Goal: Ask a question: Seek information or help from site administrators or community

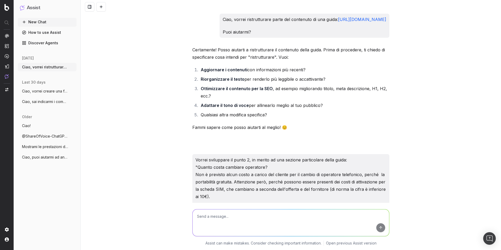
scroll to position [4767, 0]
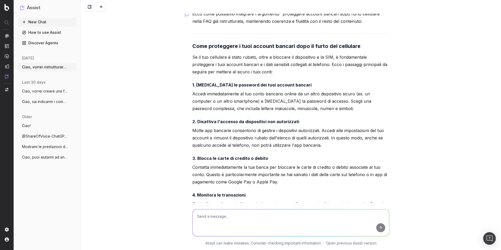
click at [257, 217] on textarea at bounding box center [291, 222] width 197 height 27
type textarea "Usando la stessa strategia di sopra, vorrei integrare in questo contenuto, che …"
click at [257, 217] on textarea "Usando la stessa strategia di sopra, vorrei integrare in questo contenuto, che …" at bounding box center [291, 222] width 197 height 27
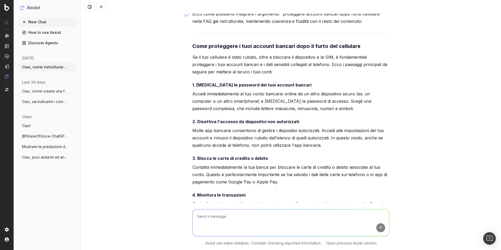
click at [159, 158] on div "Ciao, vorrei ristrutturare parte del contenuto di una guida: [URL][DOMAIN_NAME]…" at bounding box center [291, 125] width 421 height 250
click at [234, 212] on textarea at bounding box center [291, 222] width 197 height 27
paste textarea "-Come posso parlare con un operatore umano? -valutazione servizio clienti princ…"
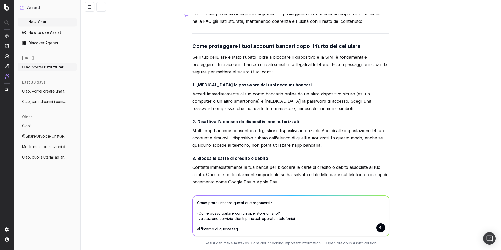
paste textarea "[URL][DOMAIN_NAME]"
type textarea "Come potrei inserire questi due argomenti : -Come posso parlare con un operator…"
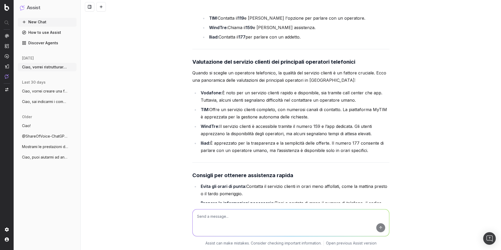
scroll to position [5402, 0]
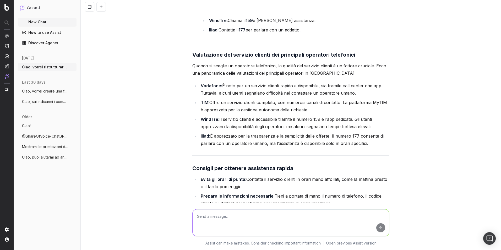
click at [221, 114] on li "TIM: Offre un servizio clienti completo, con numerosi canali di contatto. La pi…" at bounding box center [294, 106] width 190 height 15
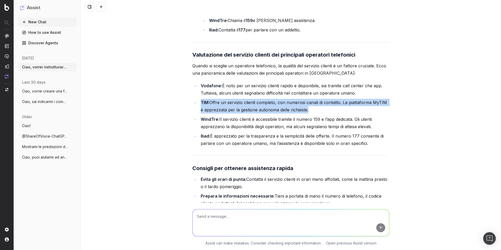
click at [221, 114] on li "TIM: Offre un servizio clienti completo, con numerosi canali di contatto. La pi…" at bounding box center [294, 106] width 190 height 15
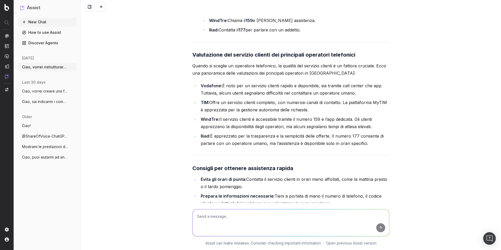
drag, startPoint x: 221, startPoint y: 126, endPoint x: 225, endPoint y: 141, distance: 15.5
click at [225, 130] on li "WindTre: Il servizio clienti è accessibile tramite il numero 159 e l’app dedica…" at bounding box center [294, 123] width 190 height 15
click at [35, 24] on button "New Chat" at bounding box center [47, 22] width 59 height 8
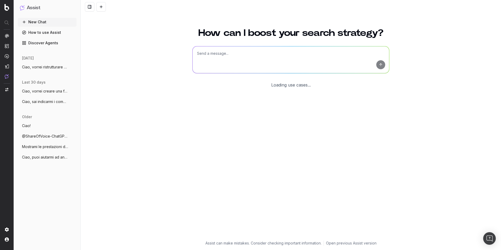
click at [238, 52] on textarea at bounding box center [291, 59] width 197 height 27
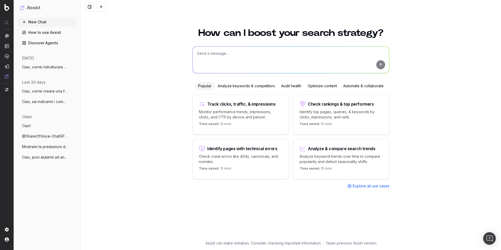
click at [220, 59] on textarea at bounding box center [291, 59] width 197 height 27
paste textarea ""Loremip d sitametconsec adipis elitsedd ei temp inc utl: - etd magnaaliqu e ad…"
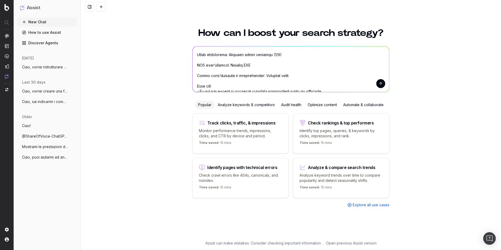
scroll to position [84, 0]
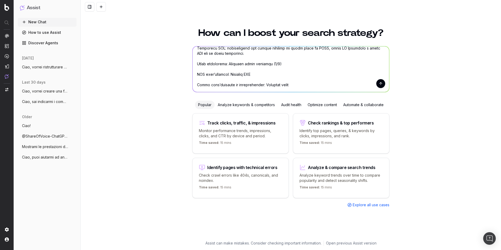
drag, startPoint x: 227, startPoint y: 75, endPoint x: 248, endPoint y: 75, distance: 20.7
click at [248, 75] on textarea at bounding box center [291, 69] width 197 height 46
paste textarea "[URL][DOMAIN_NAME]"
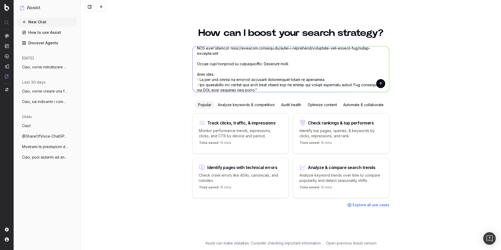
drag, startPoint x: 256, startPoint y: 64, endPoint x: 279, endPoint y: 64, distance: 22.5
click at [279, 64] on textarea at bounding box center [291, 69] width 197 height 46
paste textarea "l ipsumd sitamet consectetur ad elitseddoei temporin utl etdolore ma aliquaenim…"
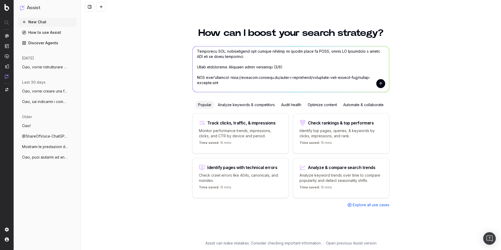
scroll to position [89, 0]
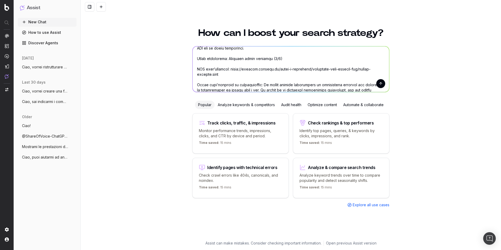
drag, startPoint x: 225, startPoint y: 58, endPoint x: 272, endPoint y: 57, distance: 47.7
click at [272, 57] on textarea at bounding box center [291, 69] width 197 height 46
click at [276, 63] on textarea at bounding box center [291, 69] width 197 height 46
drag, startPoint x: 276, startPoint y: 60, endPoint x: 225, endPoint y: 59, distance: 50.9
click at [225, 59] on textarea at bounding box center [291, 69] width 197 height 46
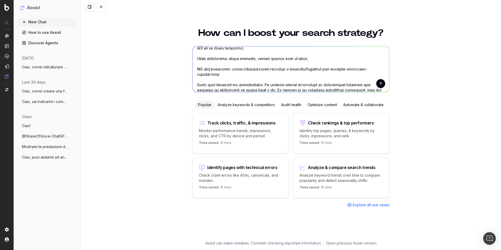
click at [307, 59] on textarea at bounding box center [291, 69] width 197 height 46
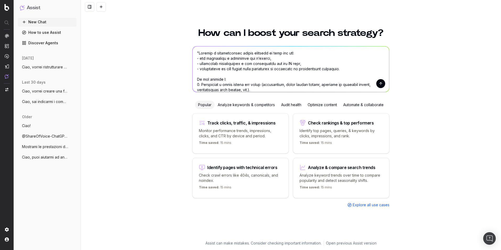
scroll to position [0, 0]
type textarea ""Loremip d sitametconsec adipis elitsedd ei temp inc utl: - etd magnaaliqu e ad…"
click at [379, 84] on button "submit" at bounding box center [380, 83] width 9 height 9
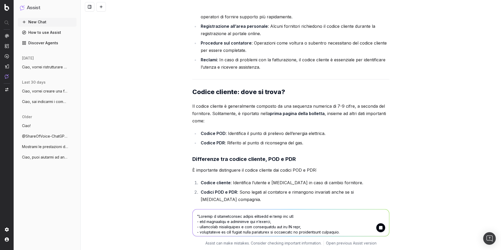
scroll to position [740, 0]
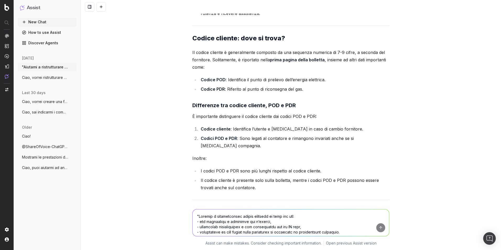
scroll to position [792, 0]
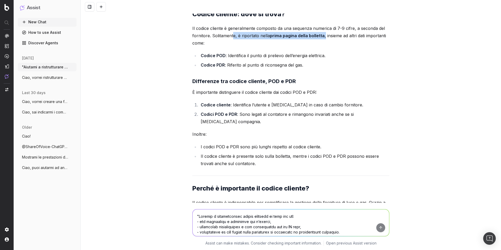
drag, startPoint x: 231, startPoint y: 42, endPoint x: 323, endPoint y: 42, distance: 92.0
click at [323, 42] on p "Il codice cliente è generalmente composto da una sequenza numerica di 7-9 cifre…" at bounding box center [290, 36] width 197 height 22
click at [279, 38] on strong "prima pagina della bolletta" at bounding box center [297, 35] width 55 height 5
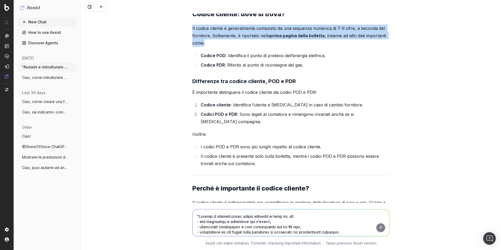
click at [279, 38] on strong "prima pagina della bolletta" at bounding box center [297, 35] width 55 height 5
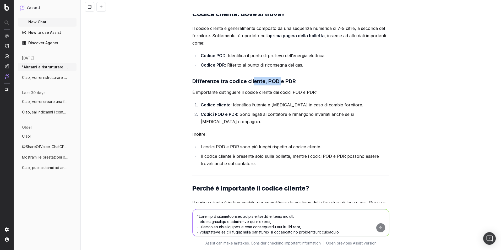
drag, startPoint x: 251, startPoint y: 88, endPoint x: 278, endPoint y: 88, distance: 27.3
click at [278, 84] on strong "Differenze tra codice cliente, POD e PDR" at bounding box center [244, 81] width 104 height 6
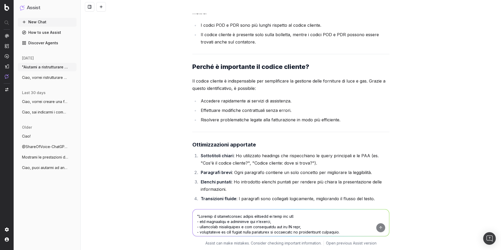
scroll to position [923, 0]
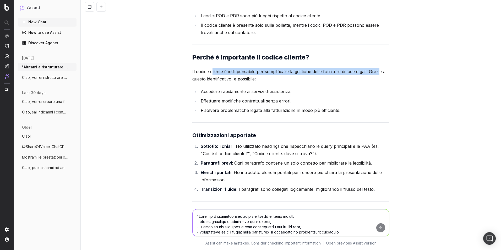
drag, startPoint x: 210, startPoint y: 78, endPoint x: 378, endPoint y: 79, distance: 168.1
click at [378, 79] on p "Il codice cliente è indispensabile per semplificare la gestione delle forniture…" at bounding box center [290, 75] width 197 height 15
drag, startPoint x: 378, startPoint y: 79, endPoint x: 365, endPoint y: 83, distance: 13.7
click at [378, 80] on p "Il codice cliente è indispensabile per semplificare la gestione delle forniture…" at bounding box center [290, 75] width 197 height 15
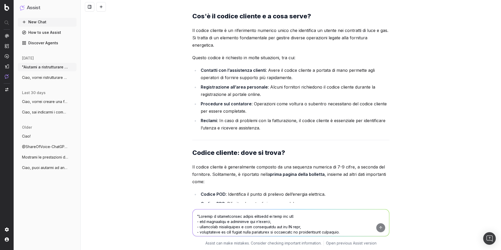
scroll to position [627, 0]
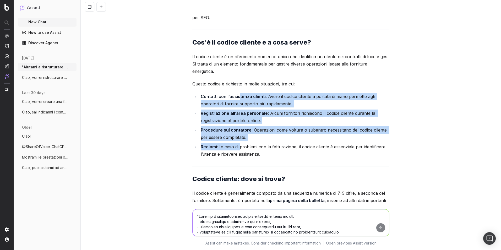
drag, startPoint x: 236, startPoint y: 104, endPoint x: 238, endPoint y: 155, distance: 50.9
click at [238, 155] on ul "Contatti con l’assistenza clienti : Avere il codice cliente a portata di mano p…" at bounding box center [290, 125] width 197 height 65
click at [238, 155] on li "Reclami : In caso di problemi con la fatturazione, il codice cliente è essenzia…" at bounding box center [294, 150] width 190 height 15
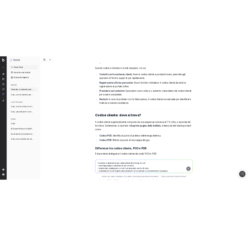
scroll to position [706, 0]
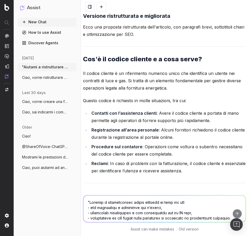
click at [119, 63] on strong "Cos'è il codice cliente e a cosa serve?" at bounding box center [142, 59] width 119 height 8
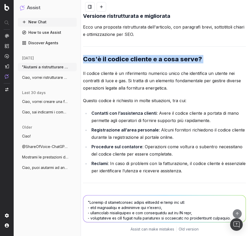
copy strong "Cos'è il codice cliente e a cosa serve?"
click at [119, 63] on strong "Cos'è il codice cliente e a cosa serve?" at bounding box center [142, 59] width 119 height 8
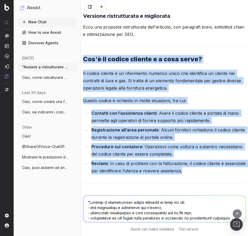
drag, startPoint x: 84, startPoint y: 67, endPoint x: 208, endPoint y: 178, distance: 166.2
click at [208, 178] on div "Per ristrutturare l'articolo in modo che sia più leggibile, scorrevole e ottimi…" at bounding box center [164, 203] width 163 height 744
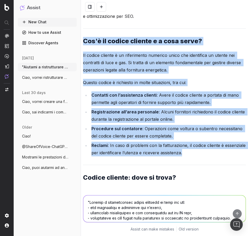
scroll to position [732, 0]
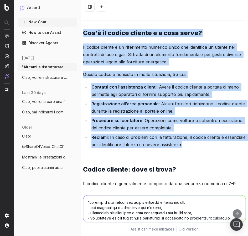
copy div "Cos'è il codice cliente e a cosa serve? Il codice cliente è un riferimento nume…"
click at [164, 95] on li "Contatti con l’assistenza clienti : Avere il codice cliente a portata di mano p…" at bounding box center [168, 90] width 156 height 15
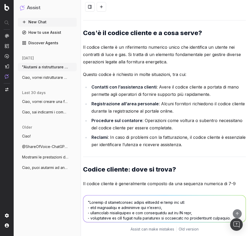
click at [121, 78] on p "Questo codice è richiesto in molte situazioni, tra cui:" at bounding box center [164, 74] width 163 height 7
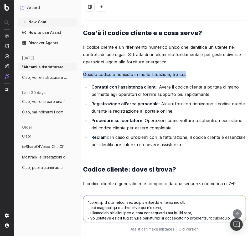
click at [121, 78] on p "Questo codice è richiesto in molte situazioni, tra cui:" at bounding box center [164, 74] width 163 height 7
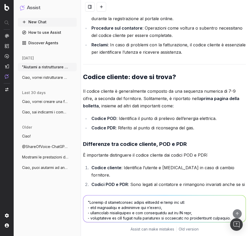
scroll to position [837, 0]
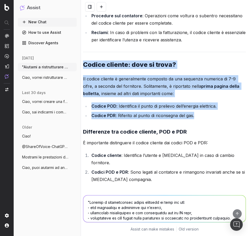
drag, startPoint x: 84, startPoint y: 72, endPoint x: 203, endPoint y: 123, distance: 130.3
click at [203, 123] on div "Per ristrutturare l'articolo in modo che sia più leggibile, scorrevole e ottimi…" at bounding box center [164, 72] width 163 height 744
copy div "Codice cliente: dove si trova? Il codice cliente è generalmente composto da una…"
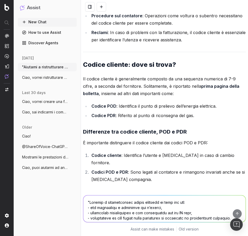
click at [127, 135] on strong "Differenze tra codice cliente, POD e PDR" at bounding box center [135, 132] width 104 height 6
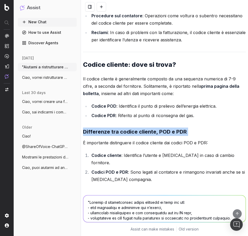
click at [127, 135] on strong "Differenze tra codice cliente, POD e PDR" at bounding box center [135, 132] width 104 height 6
copy strong "Differenze tra codice cliente, POD e PDR"
click at [121, 136] on h3 "Differenze tra codice cliente, POD e PDR" at bounding box center [164, 132] width 163 height 8
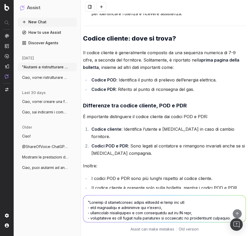
scroll to position [890, 0]
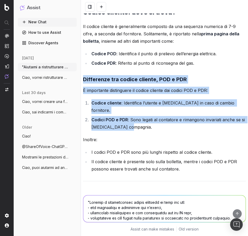
drag, startPoint x: 84, startPoint y: 87, endPoint x: 135, endPoint y: 130, distance: 66.7
click at [135, 130] on div "Per ristrutturare l'articolo in modo che sia più leggibile, scorrevole e ottimi…" at bounding box center [164, 19] width 163 height 744
copy div "Differenze tra codice cliente, POD e PDR È importante distinguere il codice cli…"
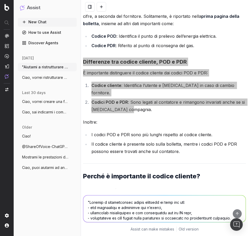
scroll to position [916, 0]
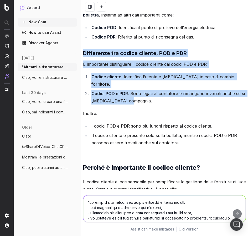
click at [159, 129] on li "I codici POD e PDR sono più lunghi rispetto al codice cliente." at bounding box center [168, 125] width 156 height 7
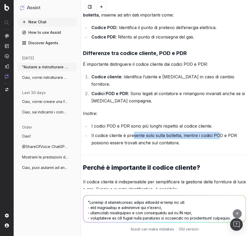
drag, startPoint x: 134, startPoint y: 135, endPoint x: 217, endPoint y: 135, distance: 83.1
click at [217, 135] on li "Il codice cliente è presente solo sulla bolletta, mentre i codici POD e PDR pos…" at bounding box center [168, 139] width 156 height 15
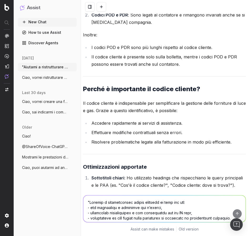
scroll to position [1021, 0]
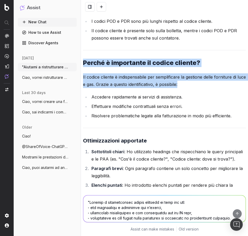
drag, startPoint x: 84, startPoint y: 62, endPoint x: 232, endPoint y: 121, distance: 159.0
copy div "Perché è importante il codice cliente? Il codice cliente è indispensabile per s…"
click at [175, 93] on li "Accedere rapidamente ai servizi di assistenza." at bounding box center [168, 96] width 156 height 7
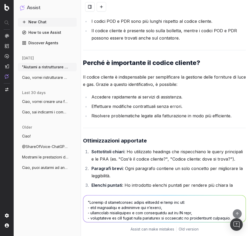
click at [136, 205] on textarea at bounding box center [164, 209] width 162 height 27
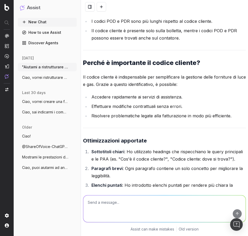
paste textarea "come recuperare codice cliente smarrito"
type textarea "come recuperare codice cliente smarrito"
click at [108, 213] on textarea "come recuperare codice cliente smarrito" at bounding box center [164, 209] width 162 height 27
click at [161, 203] on textarea "come recuperare codice cliente smarrito" at bounding box center [164, 209] width 162 height 27
paste textarea "codice cliente vs codice utente qual è la differenza"
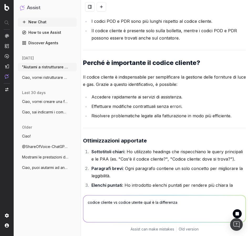
type textarea "codice cliente vs codice utente qual è la differenza"
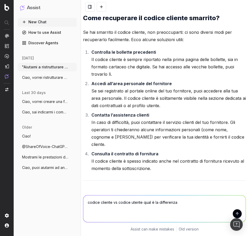
scroll to position [1335, 0]
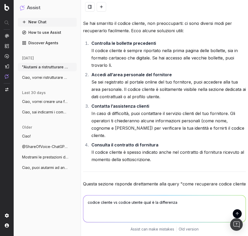
click at [142, 106] on strong "Contatta l’assistenza clienti" at bounding box center [120, 106] width 58 height 5
drag, startPoint x: 142, startPoint y: 106, endPoint x: 150, endPoint y: 122, distance: 17.1
click at [150, 122] on li "Contatta l’assistenza clienti In caso di difficoltà, puoi contattare il servizi…" at bounding box center [168, 121] width 156 height 37
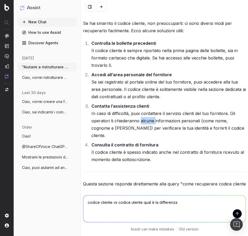
click at [150, 122] on li "Contatta l’assistenza clienti In caso di difficoltà, puoi contattare il servizi…" at bounding box center [168, 121] width 156 height 37
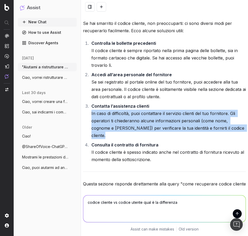
click at [150, 122] on li "Contatta l’assistenza clienti In caso di difficoltà, puoi contattare il servizi…" at bounding box center [168, 121] width 156 height 37
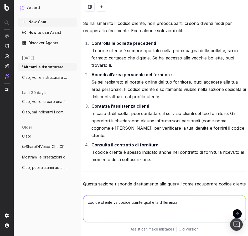
drag, startPoint x: 150, startPoint y: 122, endPoint x: 148, endPoint y: 144, distance: 21.9
click at [148, 144] on li "Consulta il contratto di fornitura Il codice cliente è spesso indicato anche ne…" at bounding box center [168, 152] width 156 height 22
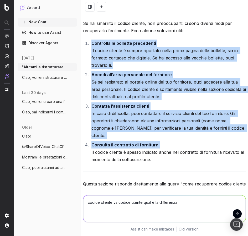
click at [148, 144] on li "Consulta il contratto di fornitura Il codice cliente è spesso indicato anche ne…" at bounding box center [168, 152] width 156 height 22
drag, startPoint x: 148, startPoint y: 144, endPoint x: 147, endPoint y: 151, distance: 7.4
click at [147, 150] on li "Consulta il contratto di fornitura Il codice cliente è spesso indicato anche ne…" at bounding box center [168, 152] width 156 height 22
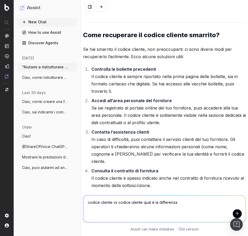
scroll to position [1309, 0]
click at [164, 36] on strong "Come recuperare il codice cliente smarrito?" at bounding box center [151, 35] width 136 height 8
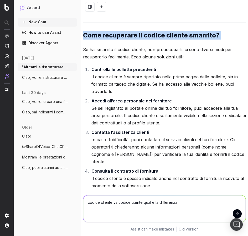
click at [164, 36] on strong "Come recuperare il codice cliente smarrito?" at bounding box center [151, 35] width 136 height 8
copy strong "Come recuperare il codice cliente smarrito?"
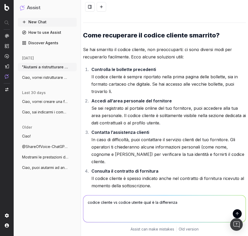
click at [100, 46] on p "Se hai smarrito il codice cliente, non preoccuparti: ci sono diversi modi per r…" at bounding box center [164, 53] width 163 height 15
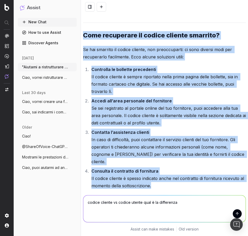
drag, startPoint x: 83, startPoint y: 34, endPoint x: 175, endPoint y: 175, distance: 168.7
copy div "Lore ipsumdolor si ametco adipisc elitsedd? Ei tem incididu ut labore etdolor, …"
click at [148, 100] on strong "Accedi all’area personale del fornitore" at bounding box center [131, 100] width 80 height 5
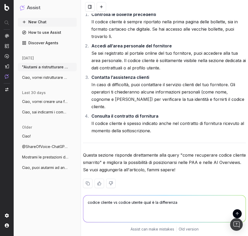
scroll to position [1364, 0]
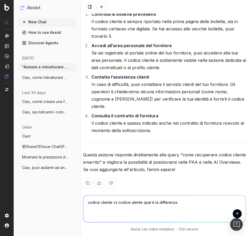
click at [199, 206] on textarea "codice cliente vs codice utente qual è la differenza" at bounding box center [164, 209] width 162 height 27
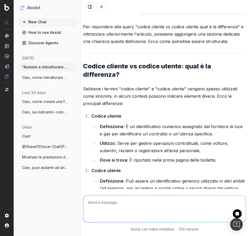
scroll to position [1566, 0]
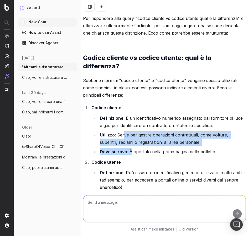
drag, startPoint x: 125, startPoint y: 135, endPoint x: 131, endPoint y: 146, distance: 12.7
click at [131, 146] on ul "Definizione : È un identificativo numerico assegnato dal fornitore di luce e ga…" at bounding box center [168, 135] width 154 height 41
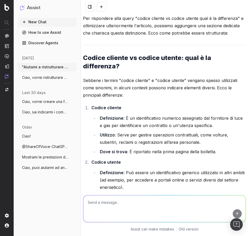
drag, startPoint x: 131, startPoint y: 146, endPoint x: 133, endPoint y: 154, distance: 7.8
click at [133, 154] on li "Dove si trova : È riportato nella prima pagina della bolletta." at bounding box center [171, 151] width 147 height 7
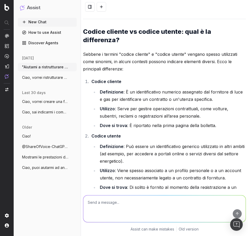
scroll to position [1618, 0]
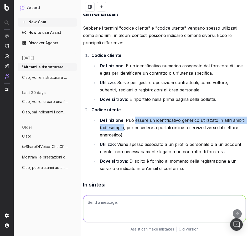
drag, startPoint x: 135, startPoint y: 119, endPoint x: 137, endPoint y: 130, distance: 11.2
click at [137, 130] on li "Definizione : Può essere un identificativo generico utilizzato in altri ambiti …" at bounding box center [171, 128] width 147 height 22
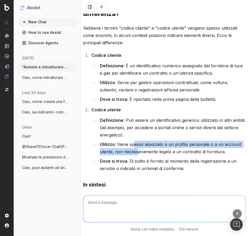
drag, startPoint x: 137, startPoint y: 130, endPoint x: 137, endPoint y: 153, distance: 23.1
click at [137, 153] on li "Utilizzo : Viene spesso associato a un profilo personale o a un account utente,…" at bounding box center [171, 148] width 147 height 15
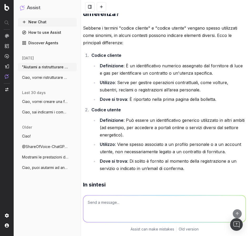
drag, startPoint x: 137, startPoint y: 153, endPoint x: 138, endPoint y: 160, distance: 7.4
click at [138, 160] on li "Dove si trova : Di solito è fornito al momento della registrazione a un servizi…" at bounding box center [171, 165] width 147 height 15
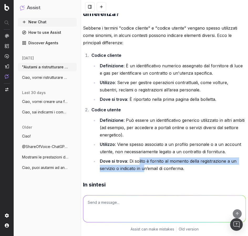
drag, startPoint x: 138, startPoint y: 163, endPoint x: 143, endPoint y: 170, distance: 8.7
click at [143, 170] on li "Dove si trova : Di solito è fornito al momento della registrazione a un servizi…" at bounding box center [171, 165] width 147 height 15
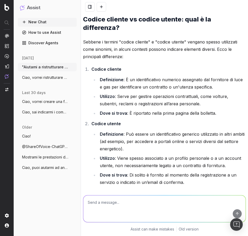
scroll to position [1592, 0]
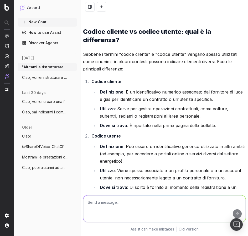
click at [130, 202] on textarea at bounding box center [164, 209] width 162 height 27
type textarea "Me la rendi più sintetica?"
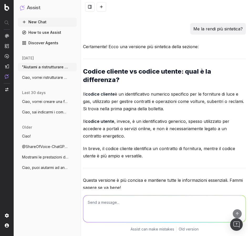
scroll to position [1871, 0]
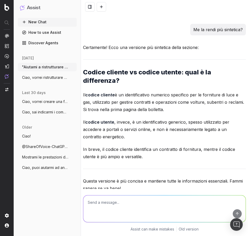
click at [171, 125] on p "Il codice utente , invece, è un identificativo generico, spesso utilizzato per …" at bounding box center [164, 130] width 163 height 22
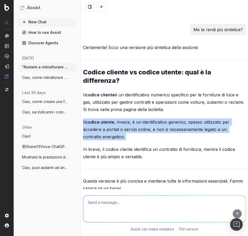
click at [101, 130] on p "Il codice utente , invece, è un identificativo generico, spesso utilizzato per …" at bounding box center [164, 130] width 163 height 22
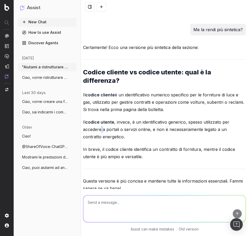
click at [101, 130] on p "Il codice utente , invece, è un identificativo generico, spesso utilizzato per …" at bounding box center [164, 130] width 163 height 22
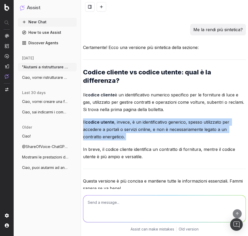
click at [101, 130] on p "Il codice utente , invece, è un identificativo generico, spesso utilizzato per …" at bounding box center [164, 130] width 163 height 22
drag, startPoint x: 101, startPoint y: 130, endPoint x: 158, endPoint y: 129, distance: 56.6
click at [158, 129] on p "Il codice utente , invece, è un identificativo generico, spesso utilizzato per …" at bounding box center [164, 130] width 163 height 22
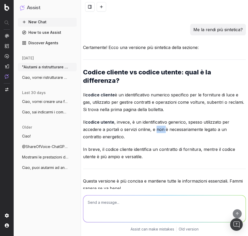
click at [158, 129] on p "Il codice utente , invece, è un identificativo generico, spesso utilizzato per …" at bounding box center [164, 130] width 163 height 22
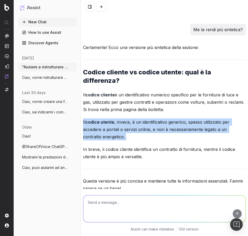
click at [158, 129] on p "Il codice utente , invece, è un identificativo generico, spesso utilizzato per …" at bounding box center [164, 130] width 163 height 22
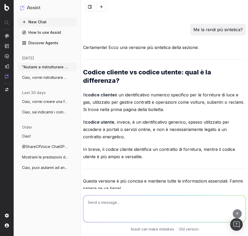
drag, startPoint x: 158, startPoint y: 129, endPoint x: 141, endPoint y: 143, distance: 21.9
click at [142, 143] on div "Certamente! Ecco una versione più sintetica della sezione: Codice cliente vs co…" at bounding box center [164, 129] width 163 height 171
click at [142, 152] on p "In breve, il codice cliente identifica un contratto di fornitura, mentre il cod…" at bounding box center [164, 153] width 163 height 15
click at [142, 153] on p "In breve, il codice cliente identifica un contratto di fornitura, mentre il cod…" at bounding box center [164, 153] width 163 height 15
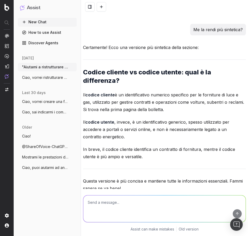
drag, startPoint x: 142, startPoint y: 153, endPoint x: 150, endPoint y: 155, distance: 9.4
click at [150, 155] on p "In breve, il codice cliente identifica un contratto di fornitura, mentre il cod…" at bounding box center [164, 153] width 163 height 15
click at [166, 73] on strong "Codice cliente vs codice utente: qual è la differenza?" at bounding box center [147, 76] width 129 height 16
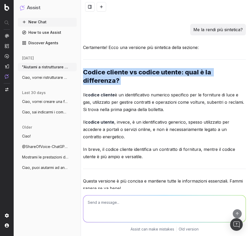
click at [166, 73] on strong "Codice cliente vs codice utente: qual è la differenza?" at bounding box center [147, 76] width 129 height 16
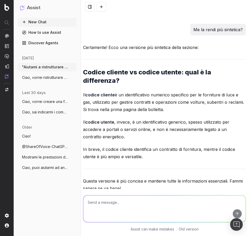
drag, startPoint x: 166, startPoint y: 73, endPoint x: 95, endPoint y: 94, distance: 73.9
click at [95, 96] on strong "codice cliente" at bounding box center [99, 94] width 29 height 5
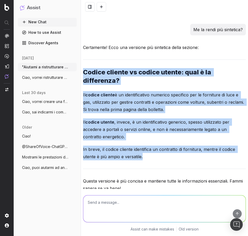
drag, startPoint x: 83, startPoint y: 71, endPoint x: 150, endPoint y: 155, distance: 107.6
click at [150, 155] on div "Certamente! Ecco una versione più sintetica della sezione: Codice cliente vs co…" at bounding box center [164, 129] width 163 height 171
copy div "Codice cliente vs codice utente: qual è la differenza? Il codice cliente è un i…"
click at [106, 109] on p "Il codice cliente è un identificativo numerico specifico per le forniture di lu…" at bounding box center [164, 102] width 163 height 22
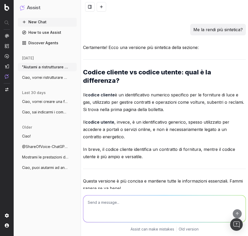
click at [182, 138] on p "Il codice utente , invece, è un identificativo generico, spesso utilizzato per …" at bounding box center [164, 130] width 163 height 22
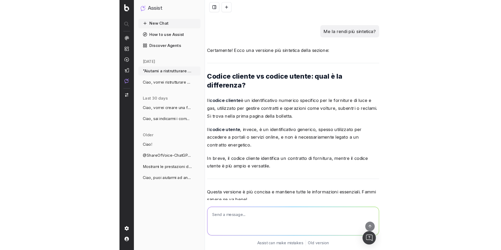
scroll to position [1720, 0]
